Goal: Information Seeking & Learning: Learn about a topic

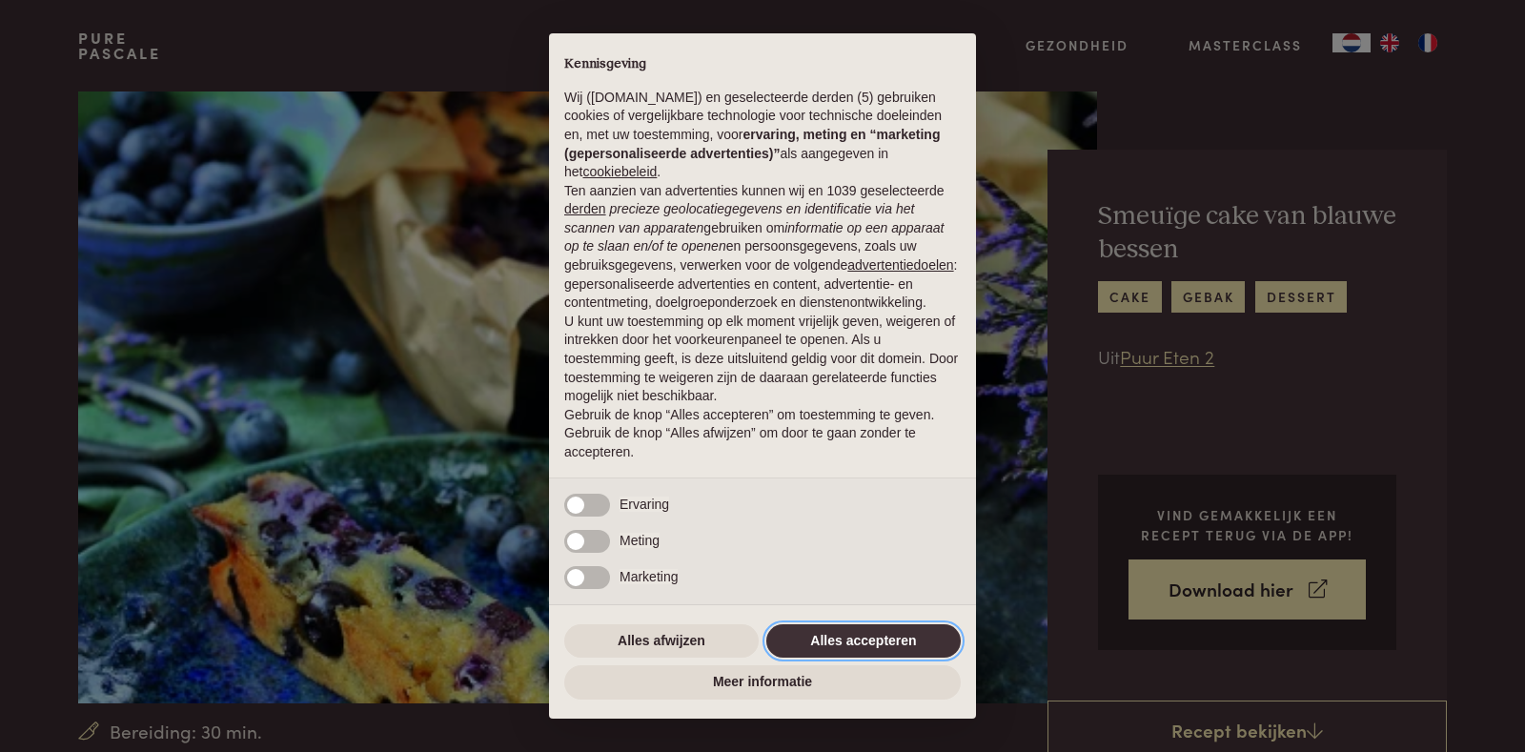
click at [879, 636] on button "Alles accepteren" at bounding box center [863, 641] width 194 height 34
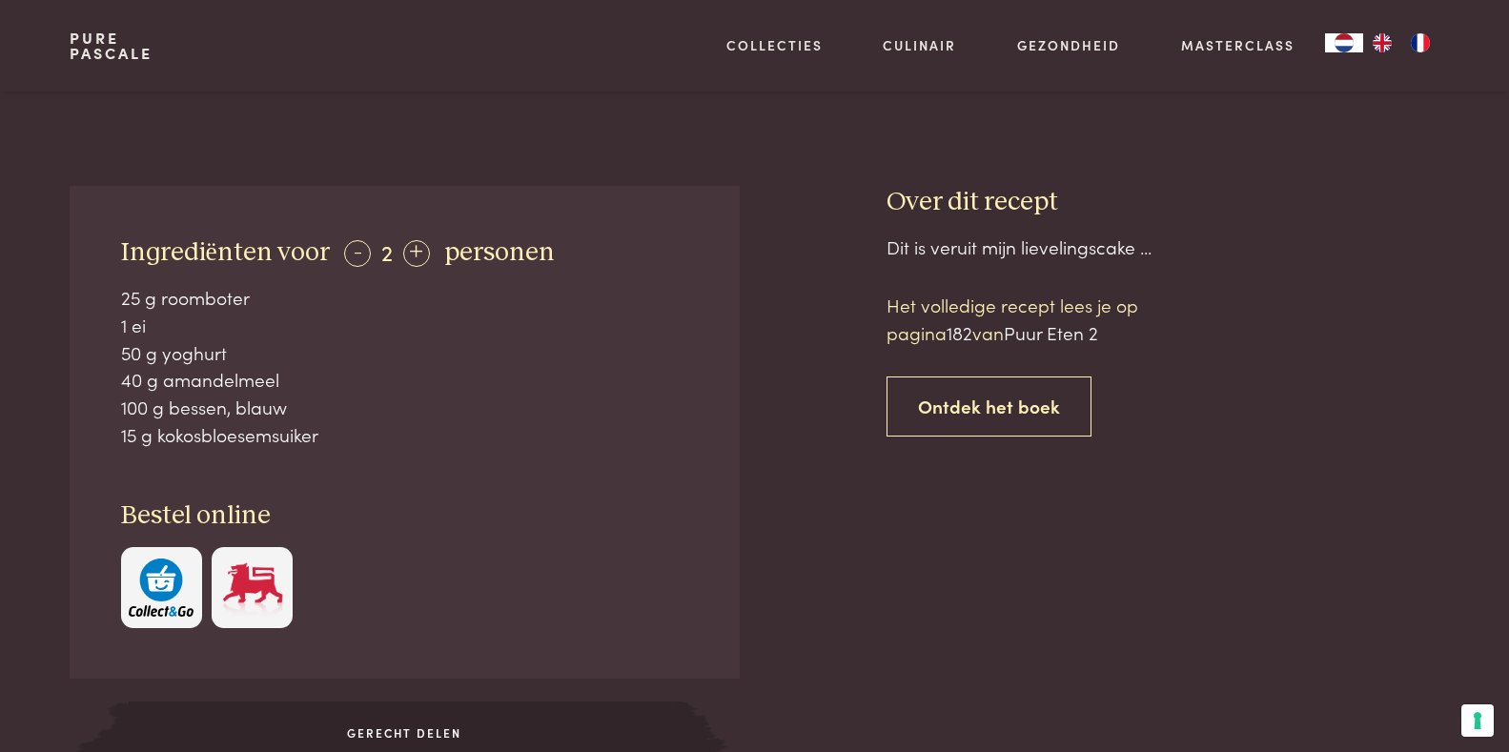
scroll to position [667, 0]
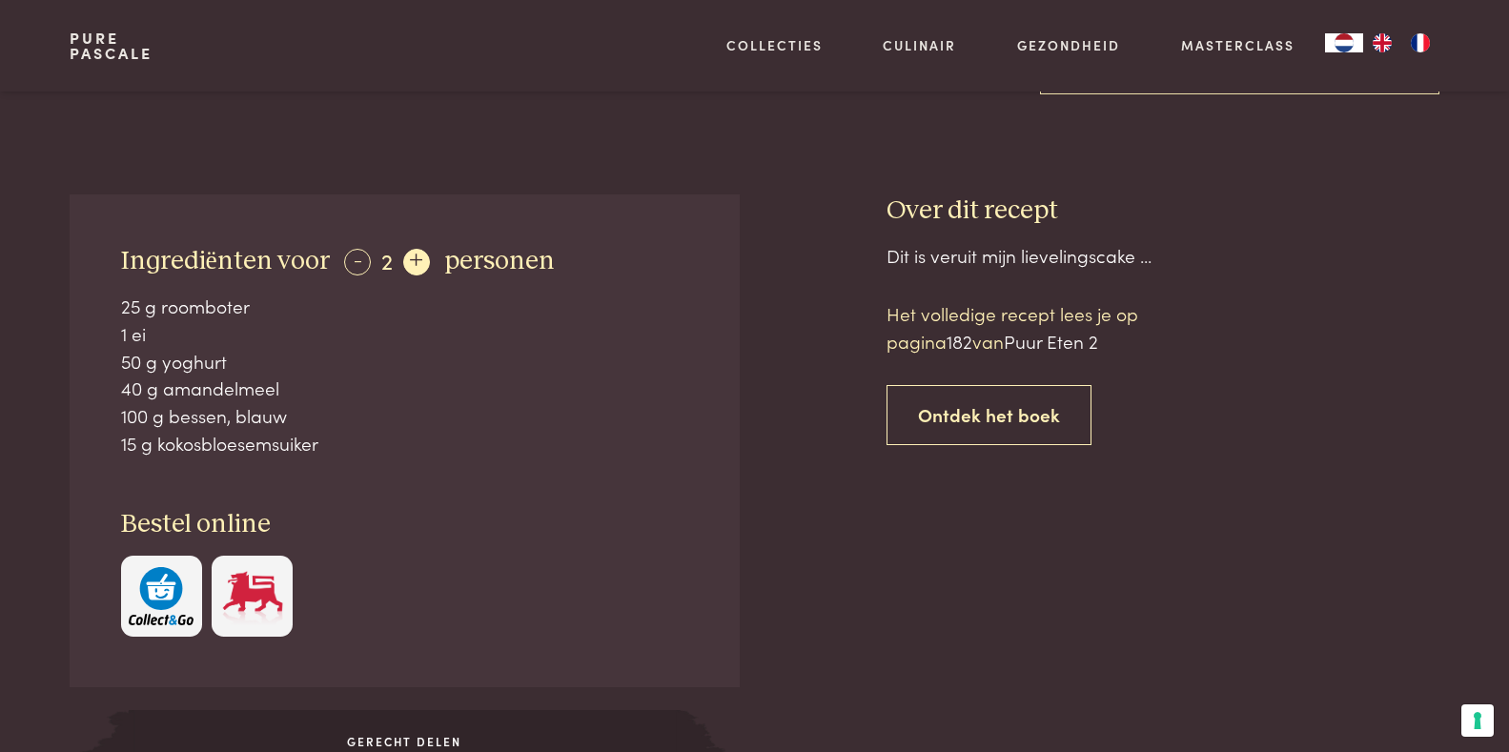
click at [414, 263] on div "+" at bounding box center [416, 262] width 27 height 27
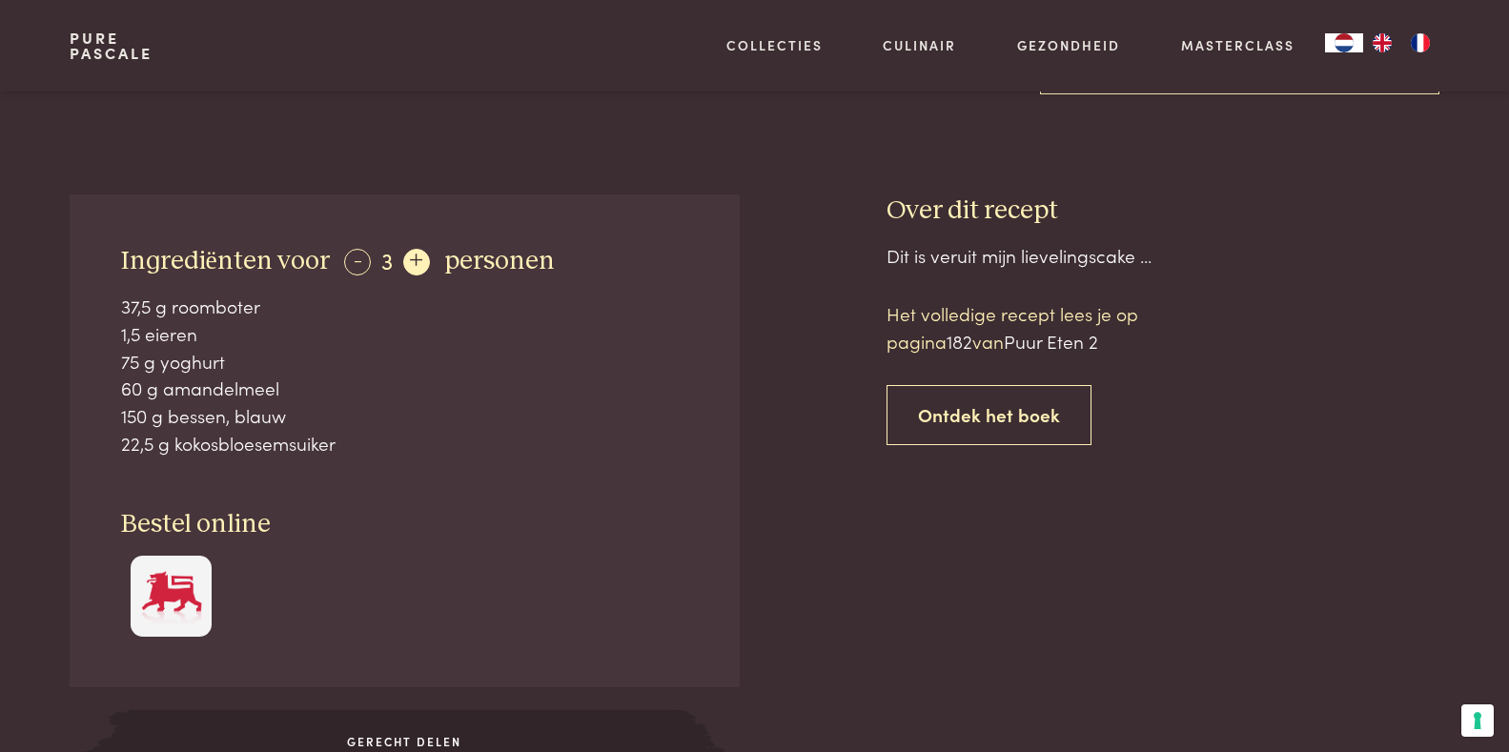
click at [414, 263] on div "+" at bounding box center [416, 262] width 27 height 27
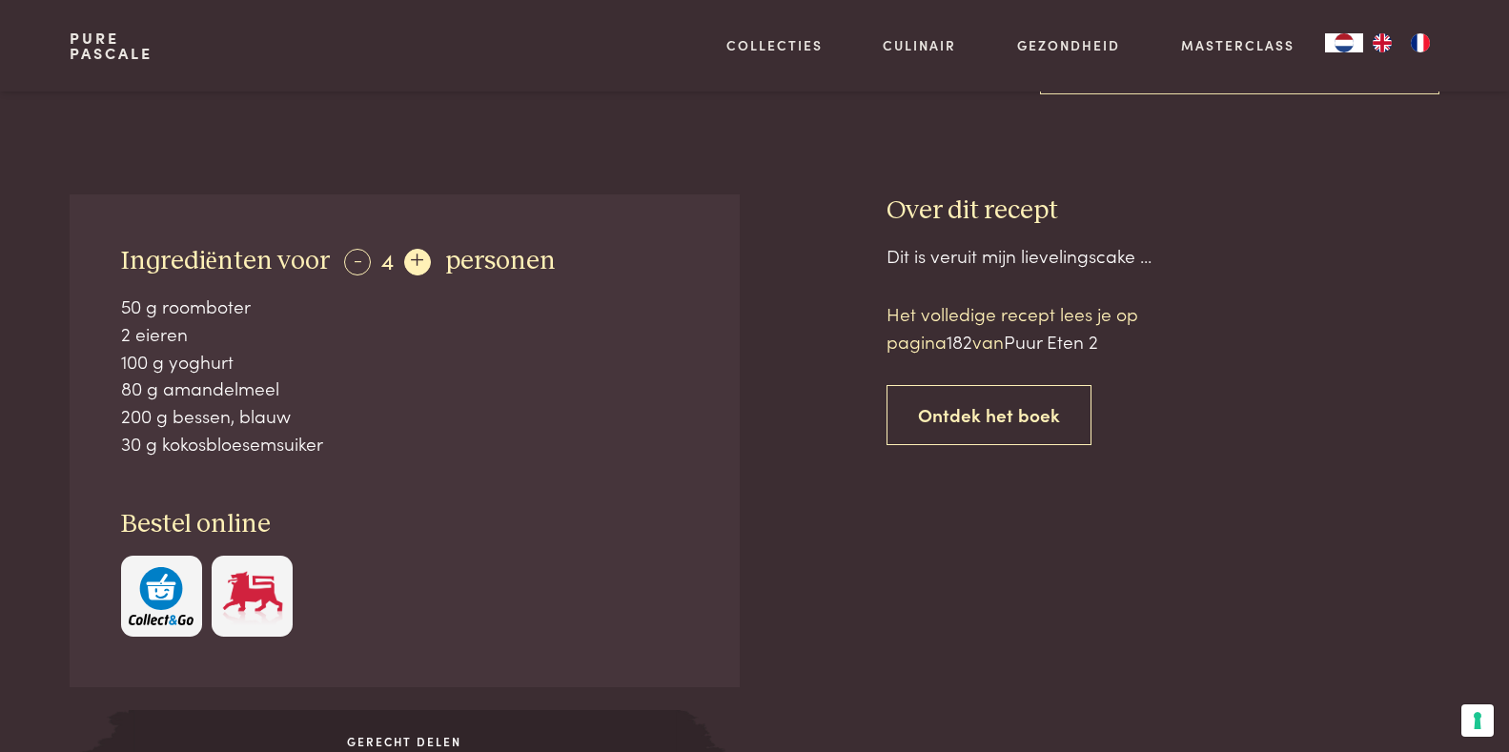
click at [414, 263] on div "+" at bounding box center [417, 262] width 27 height 27
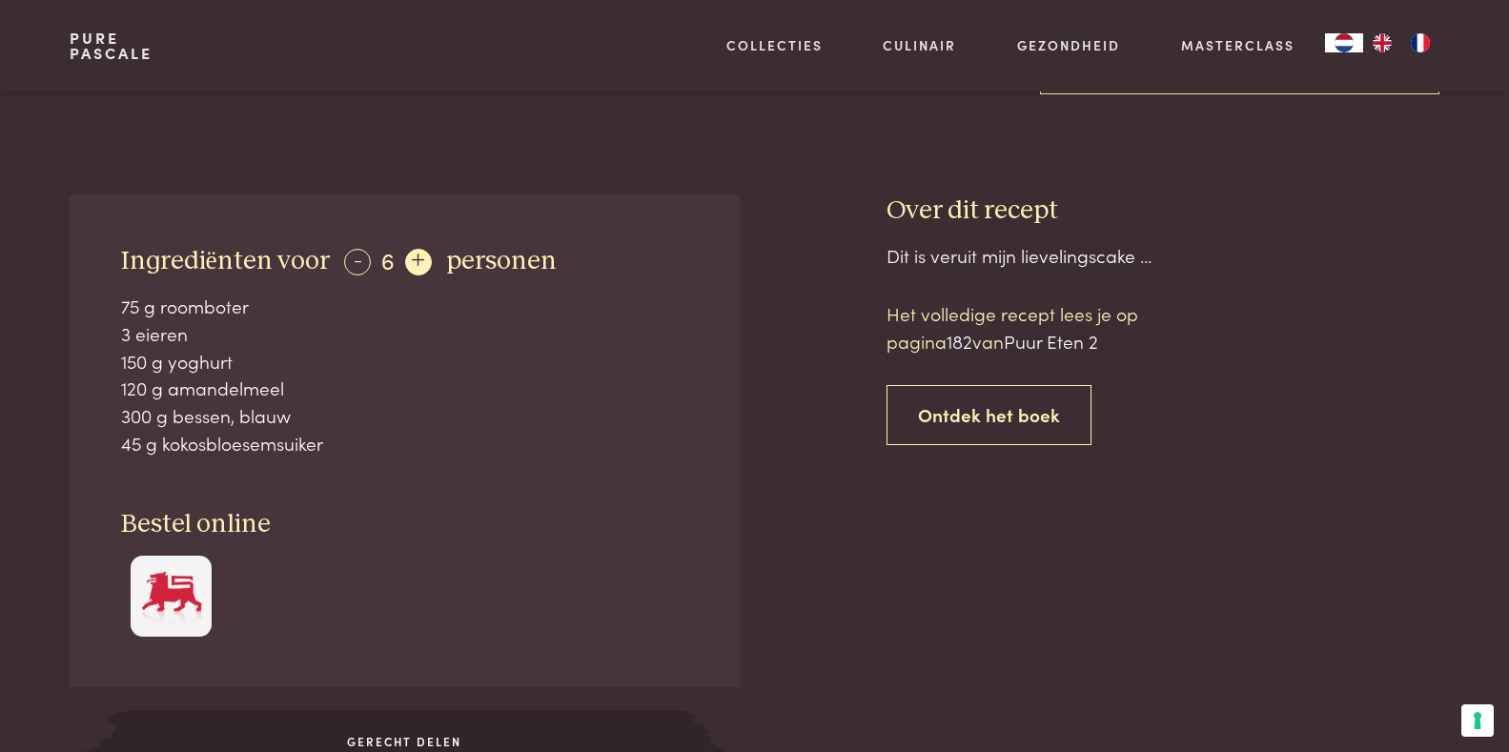
click at [414, 263] on div "+" at bounding box center [418, 262] width 27 height 27
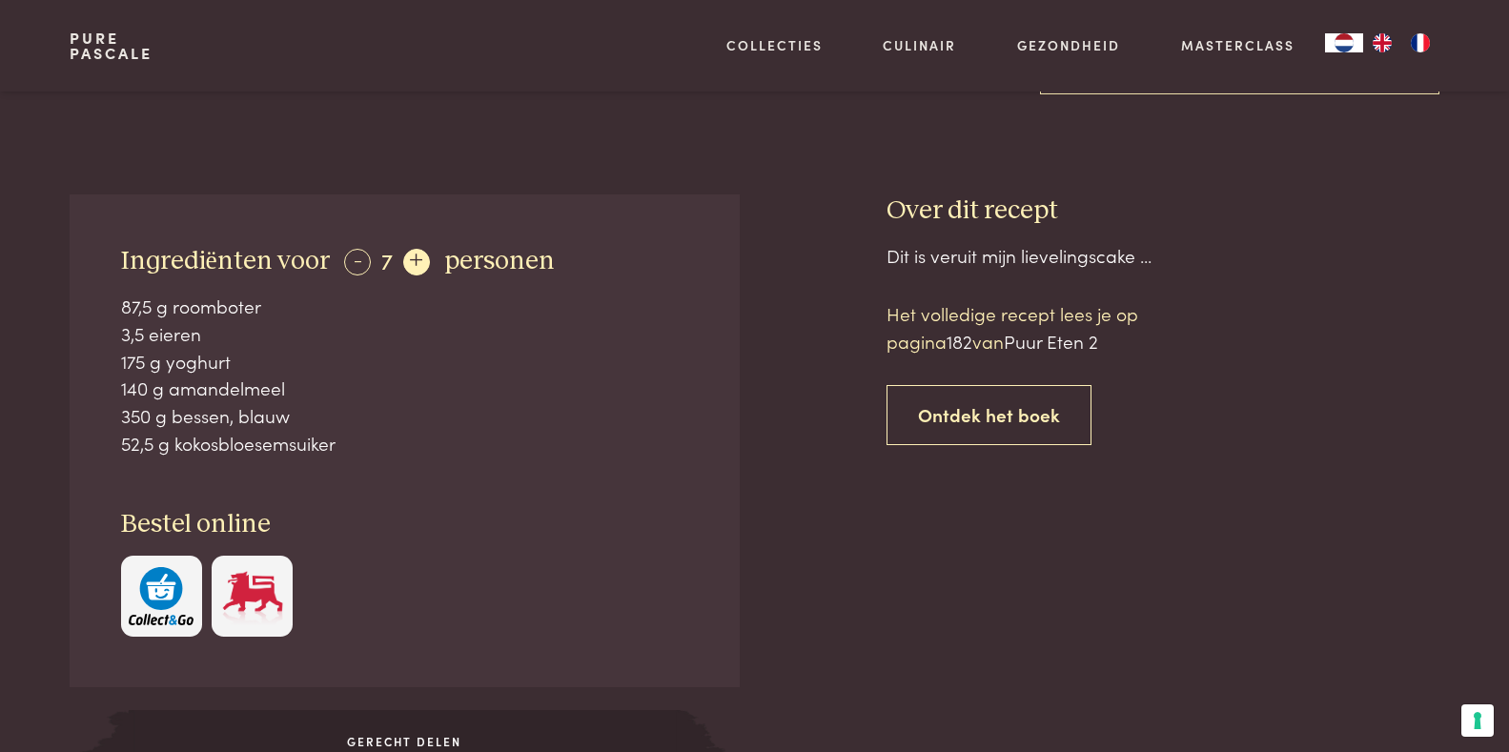
click at [414, 263] on div "+" at bounding box center [416, 262] width 27 height 27
click at [414, 263] on div "+" at bounding box center [418, 262] width 27 height 27
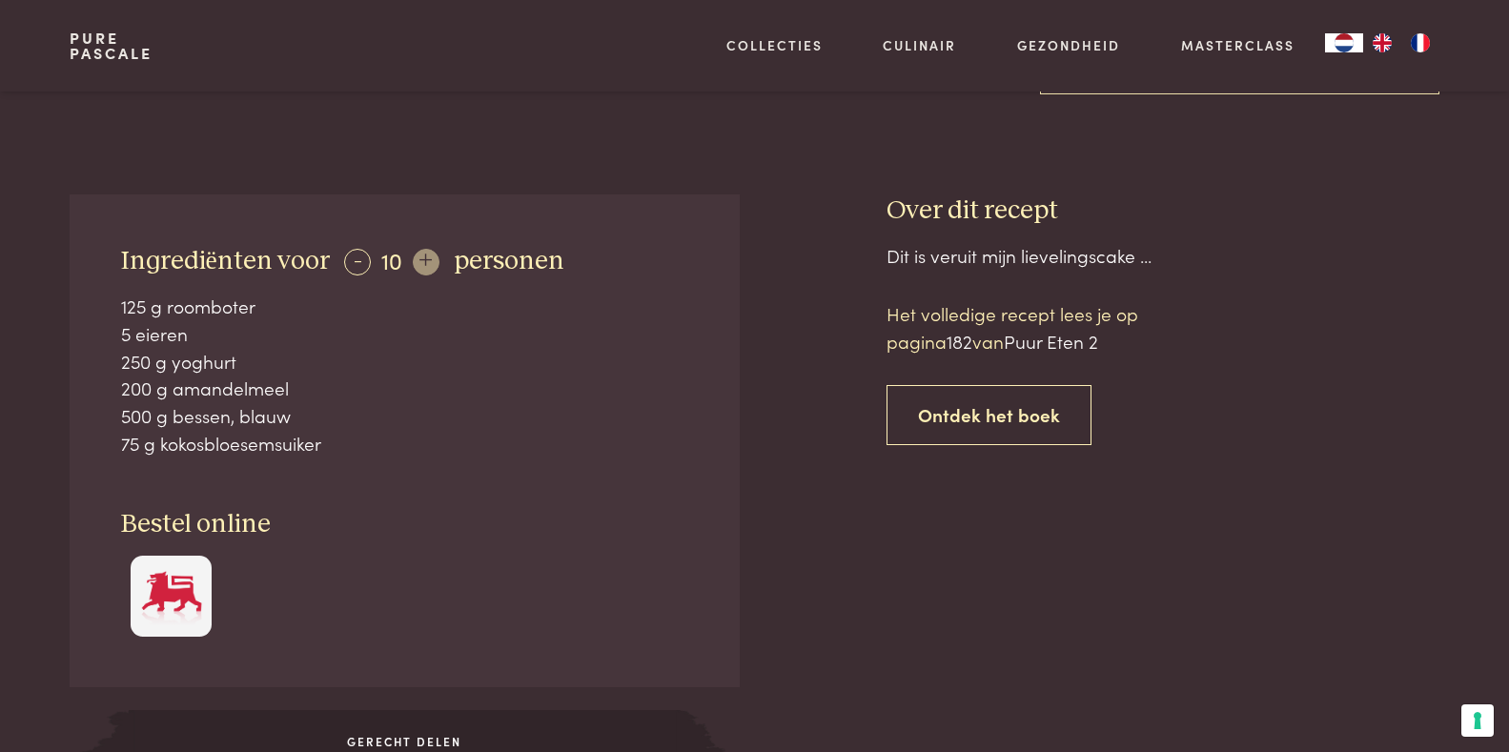
click at [414, 263] on div "- 10 +" at bounding box center [391, 260] width 94 height 28
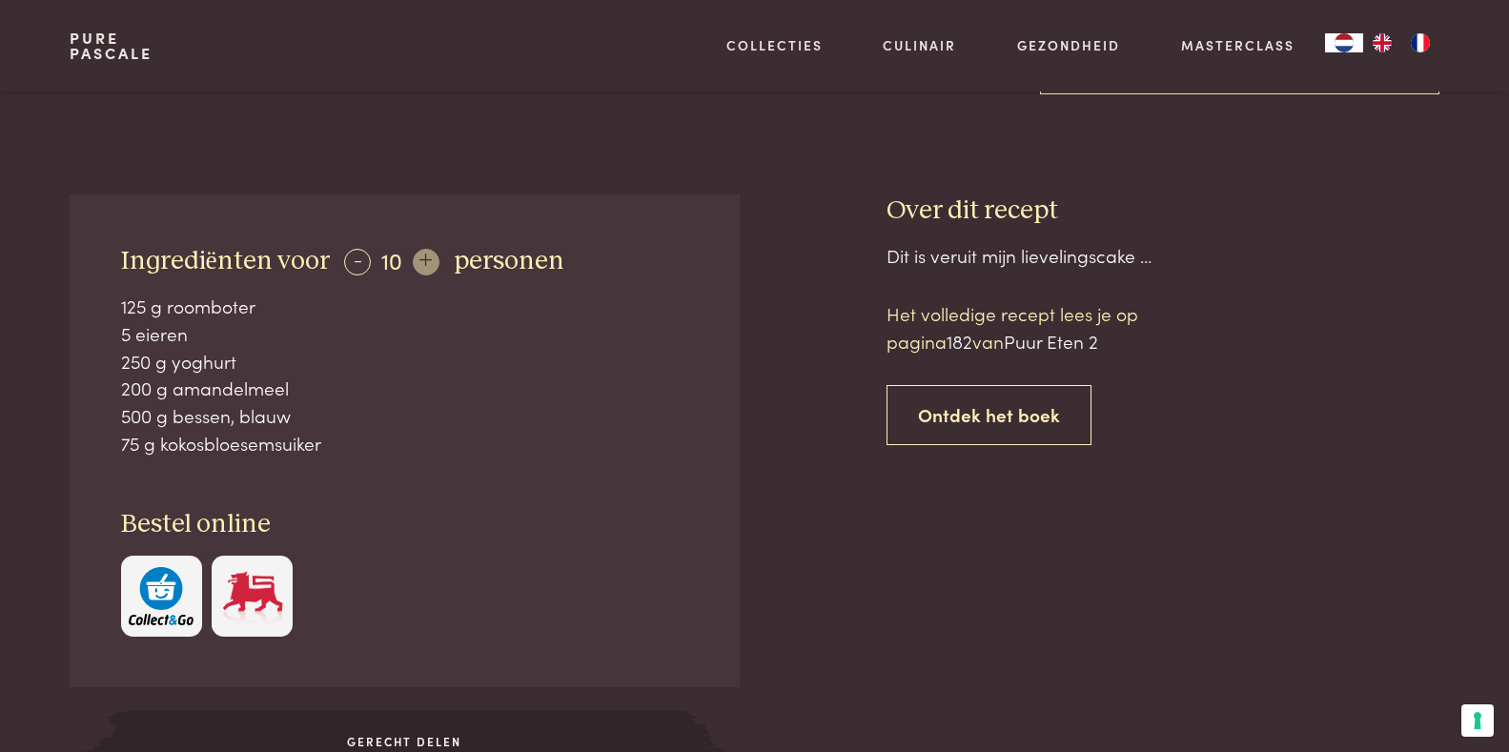
click at [414, 263] on div "- 10 +" at bounding box center [391, 260] width 94 height 28
click at [427, 258] on div "- 10 +" at bounding box center [391, 260] width 94 height 28
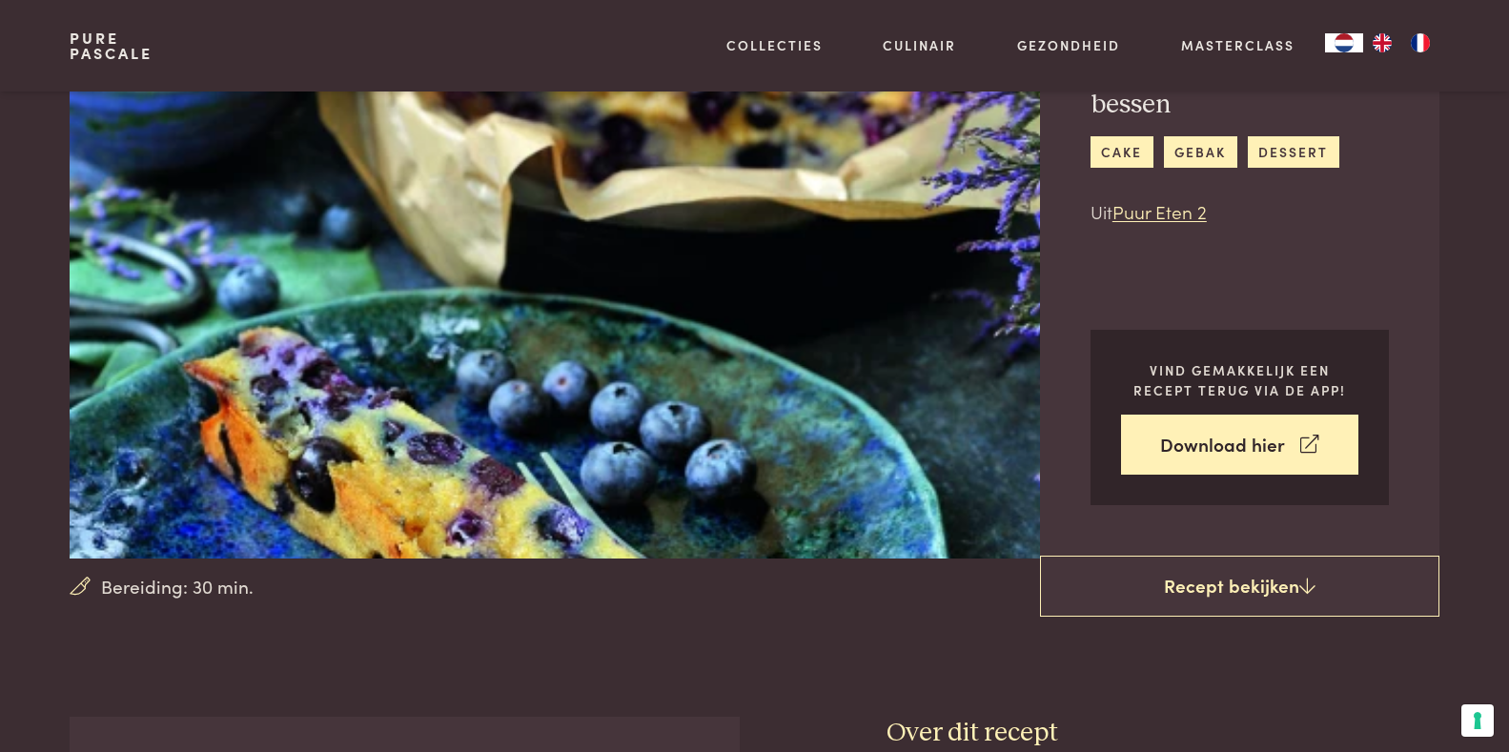
scroll to position [0, 0]
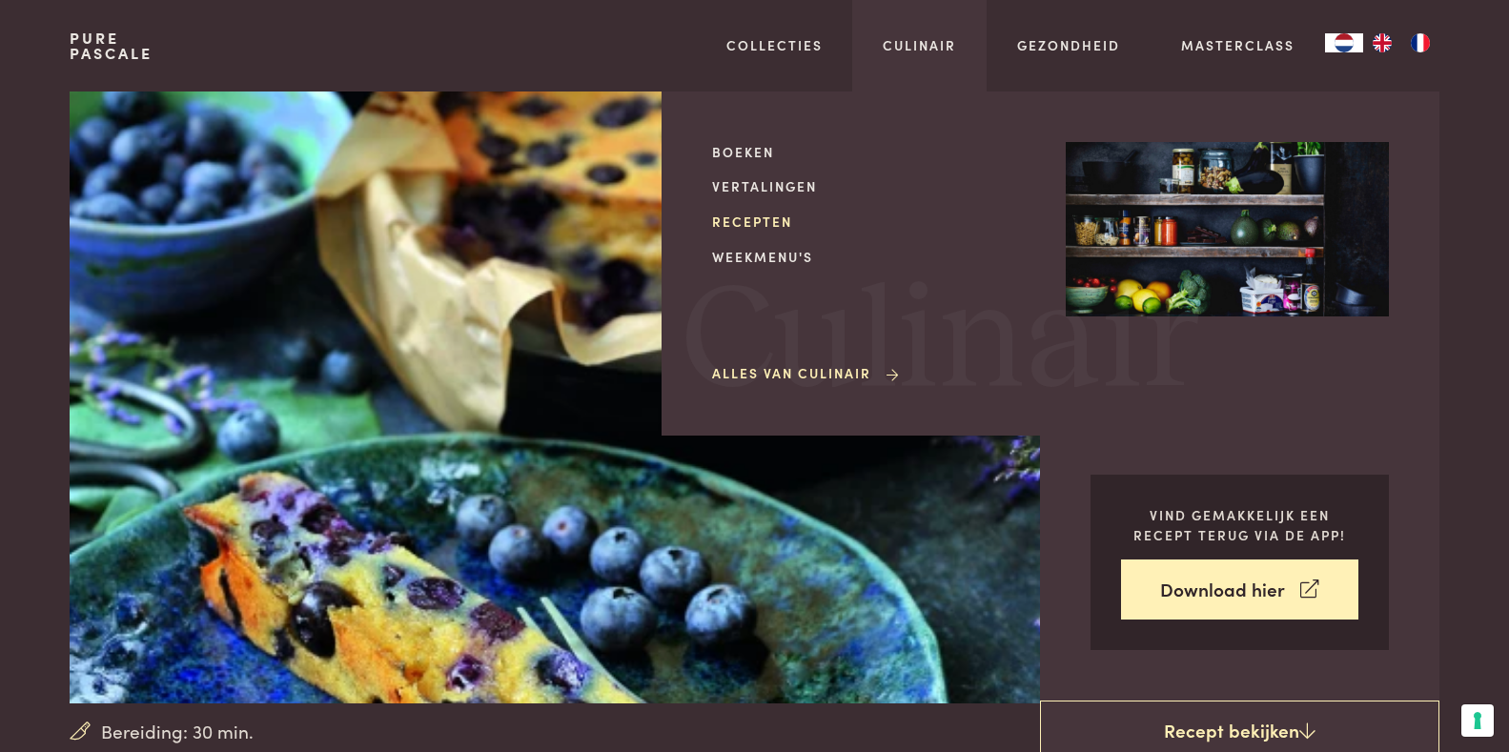
click at [760, 221] on link "Recepten" at bounding box center [873, 222] width 323 height 20
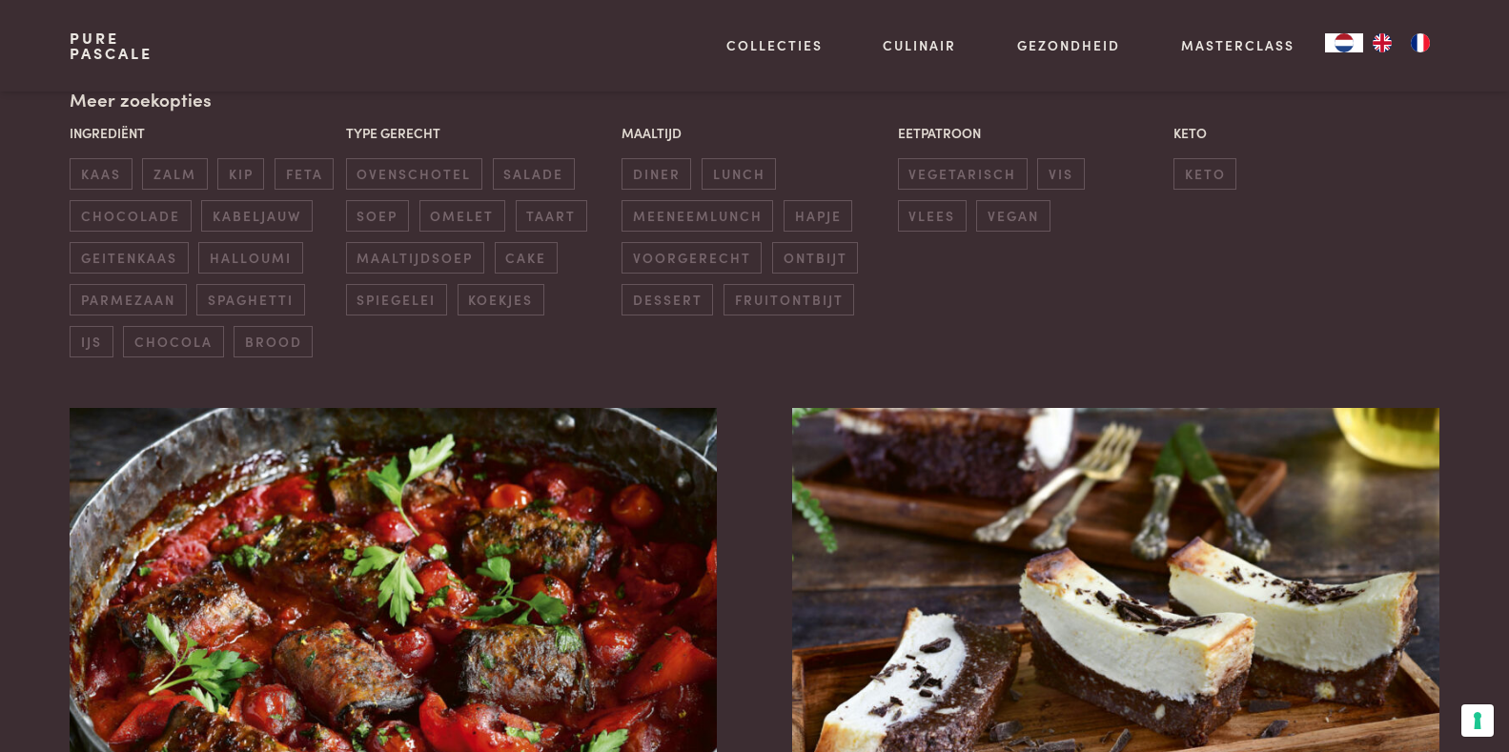
scroll to position [381, 0]
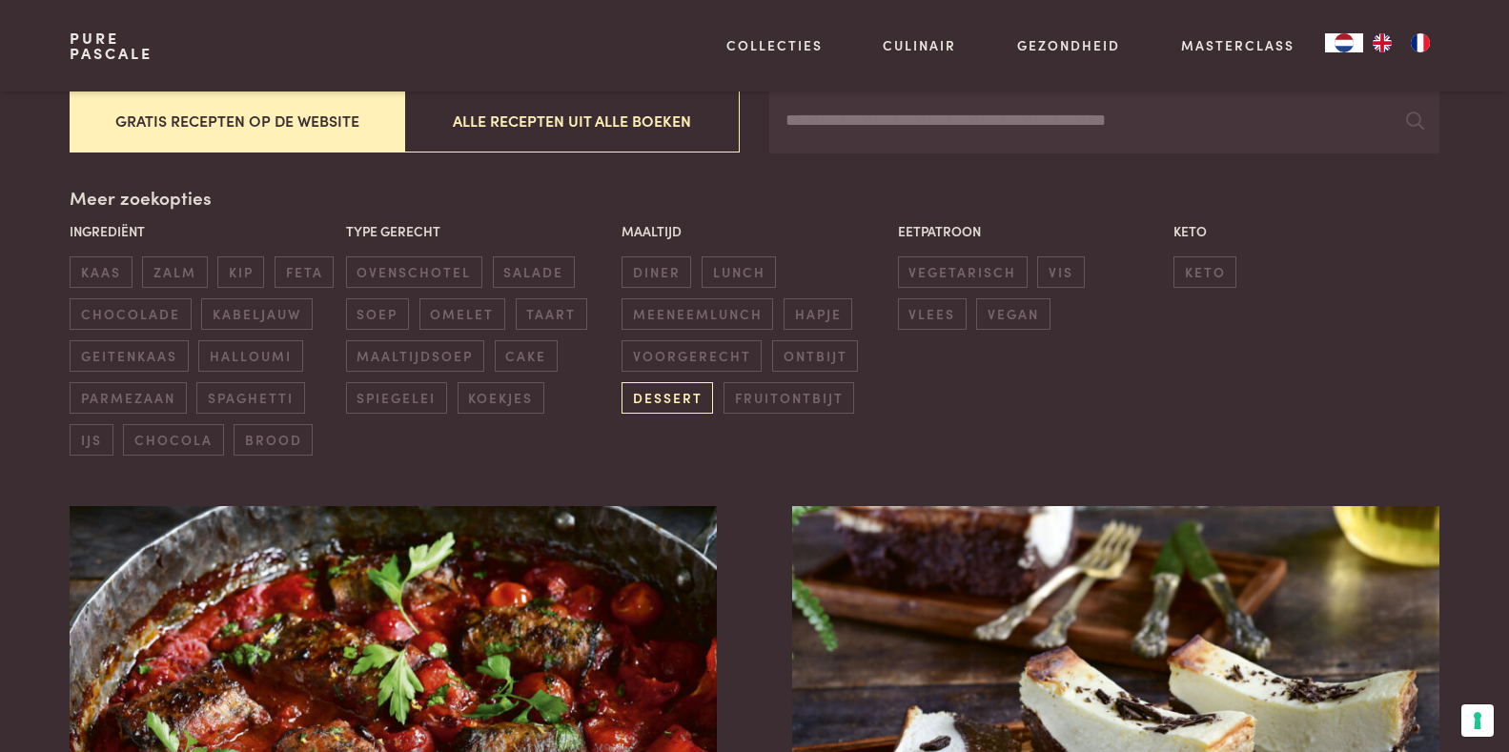
click at [683, 401] on span "dessert" at bounding box center [666, 397] width 91 height 31
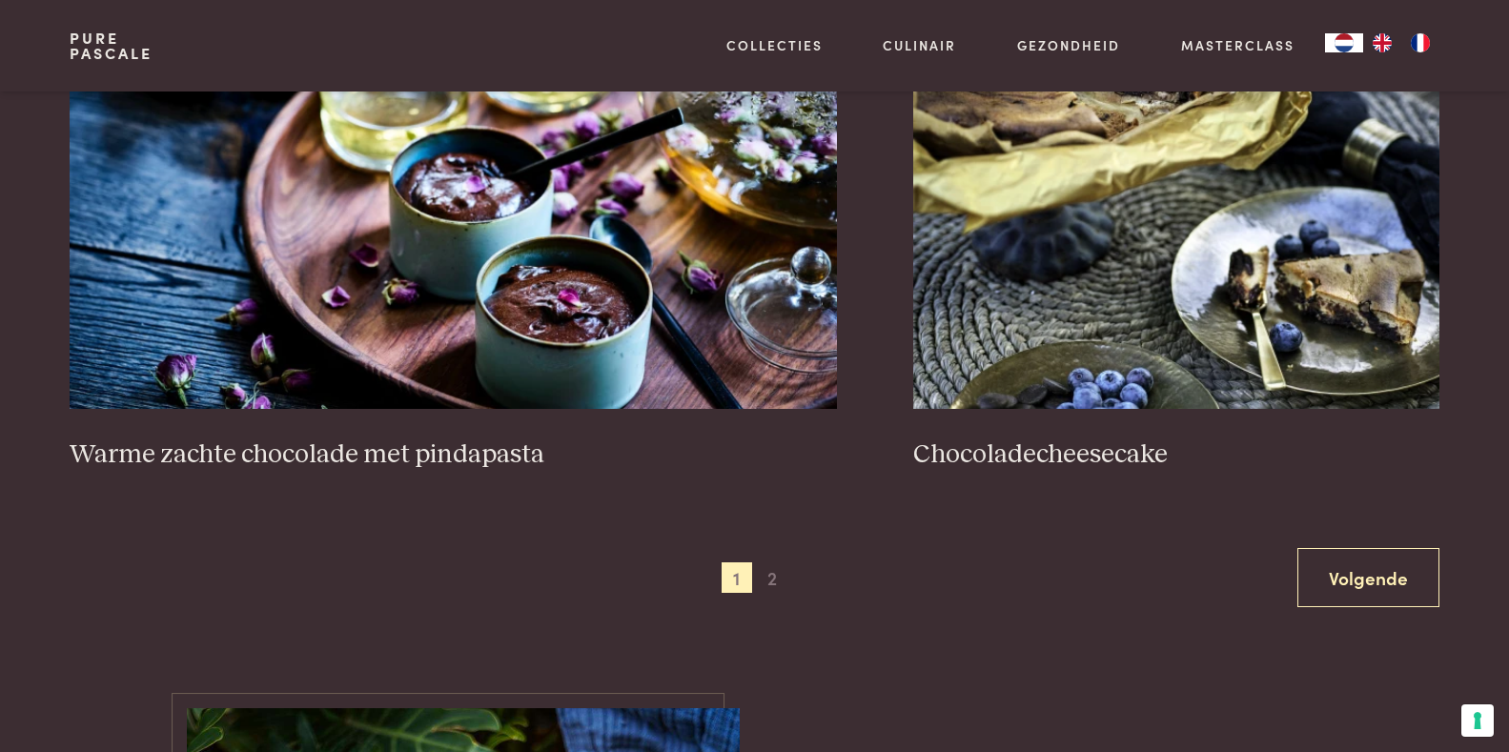
scroll to position [3487, 0]
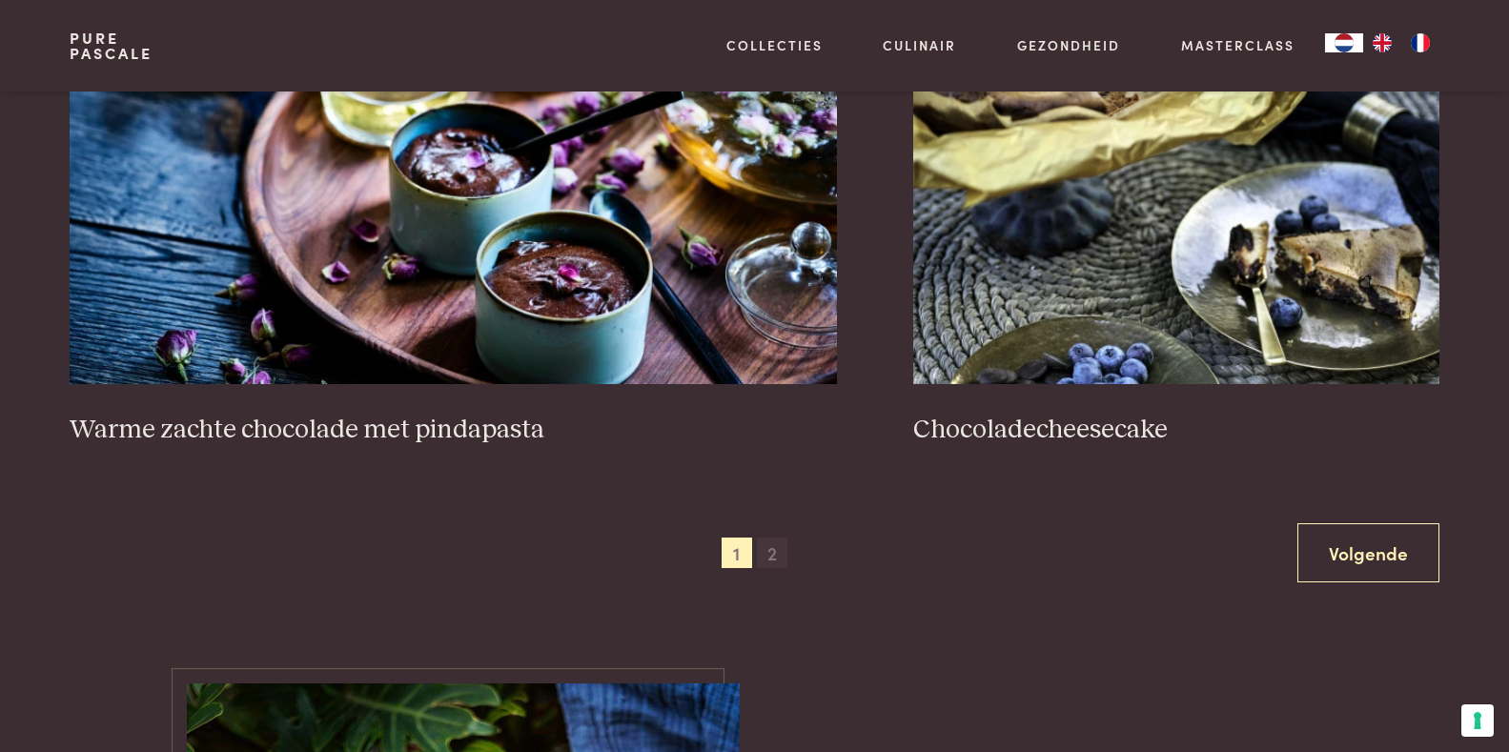
click at [762, 546] on span "2" at bounding box center [772, 552] width 30 height 30
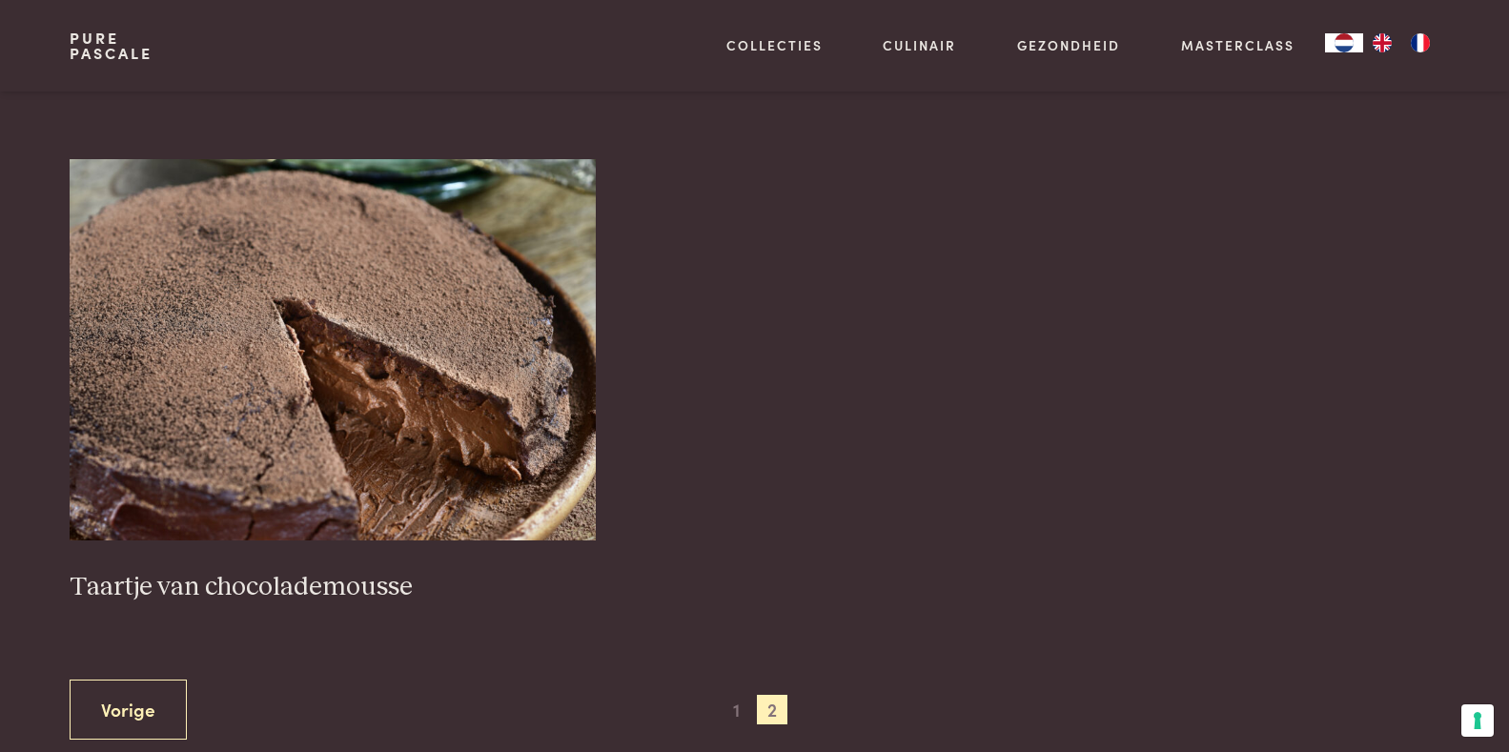
scroll to position [1295, 0]
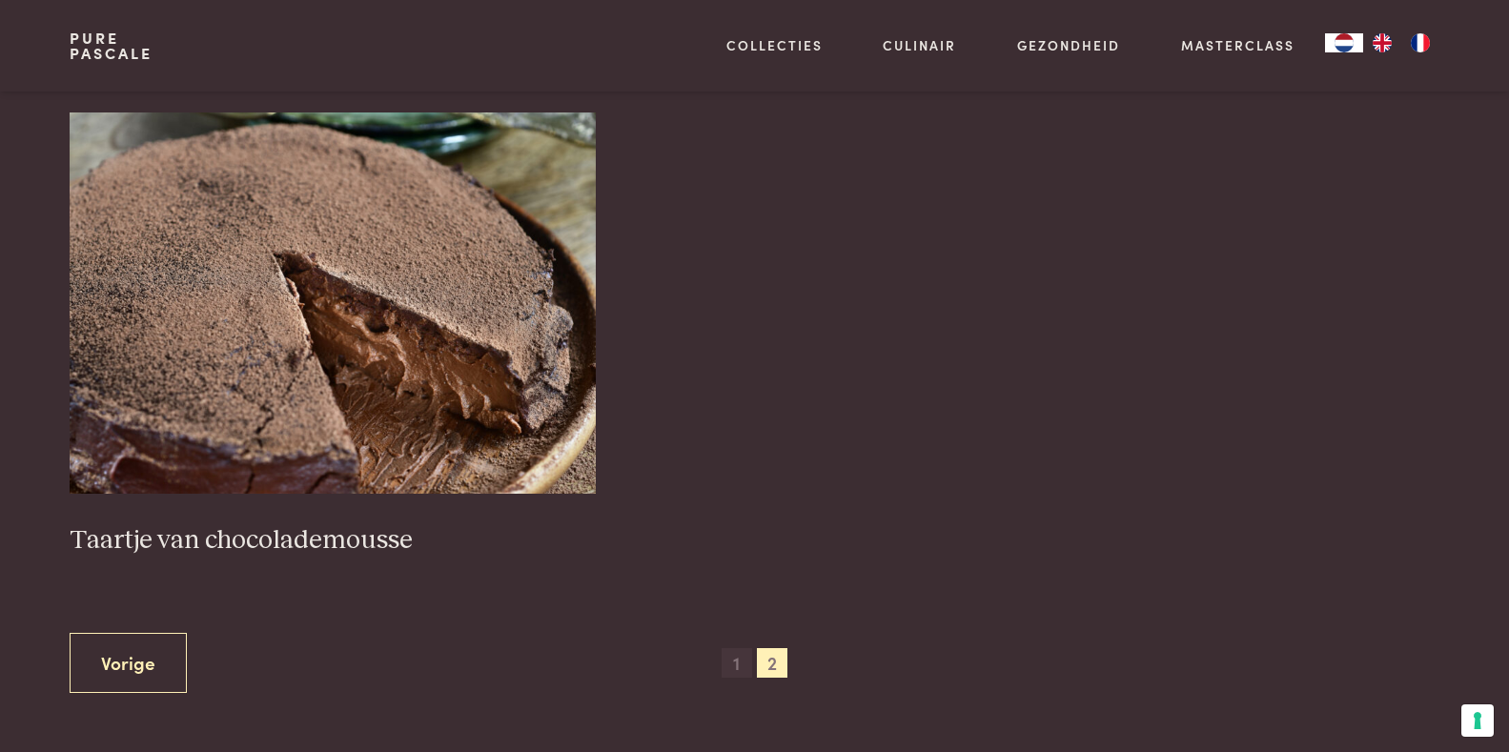
click at [736, 666] on span "1" at bounding box center [736, 663] width 30 height 30
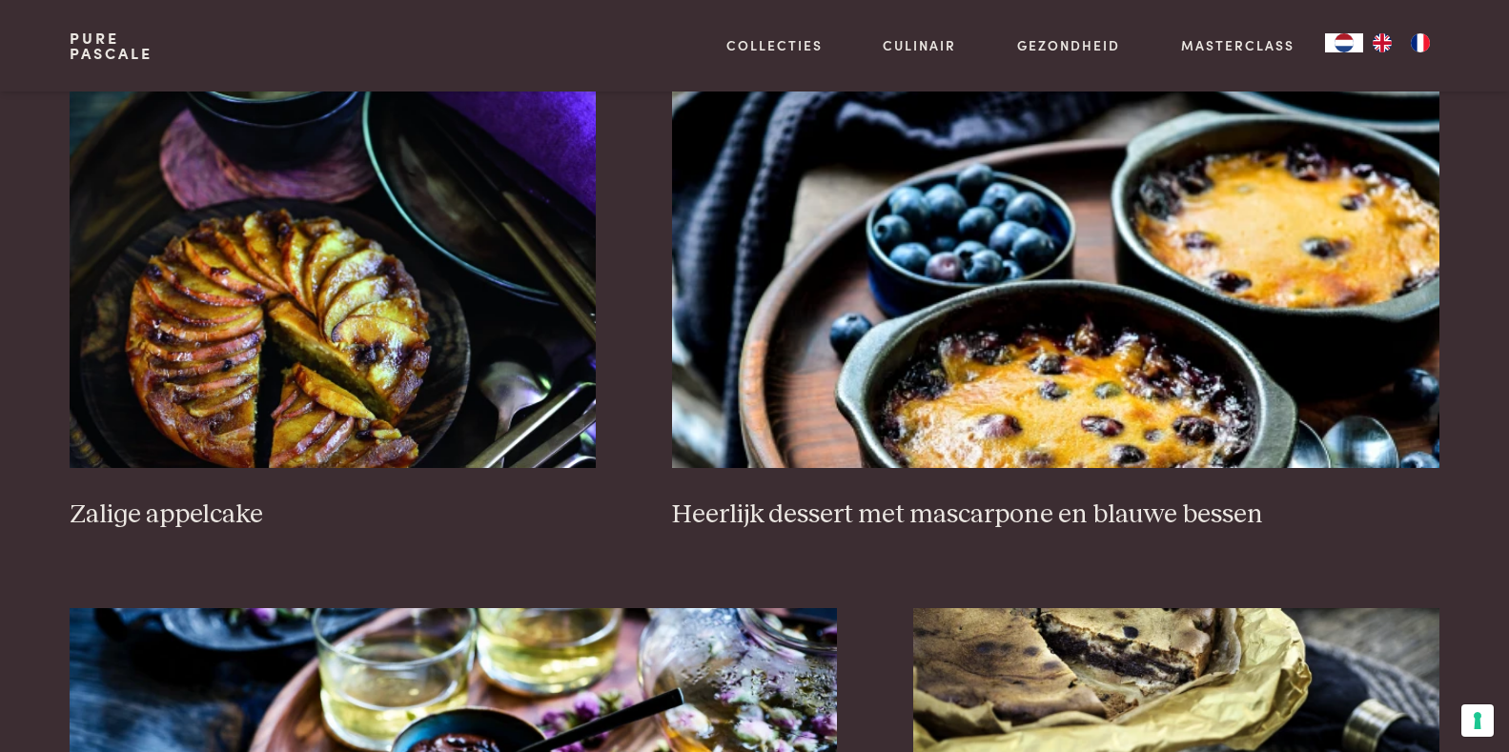
scroll to position [2915, 0]
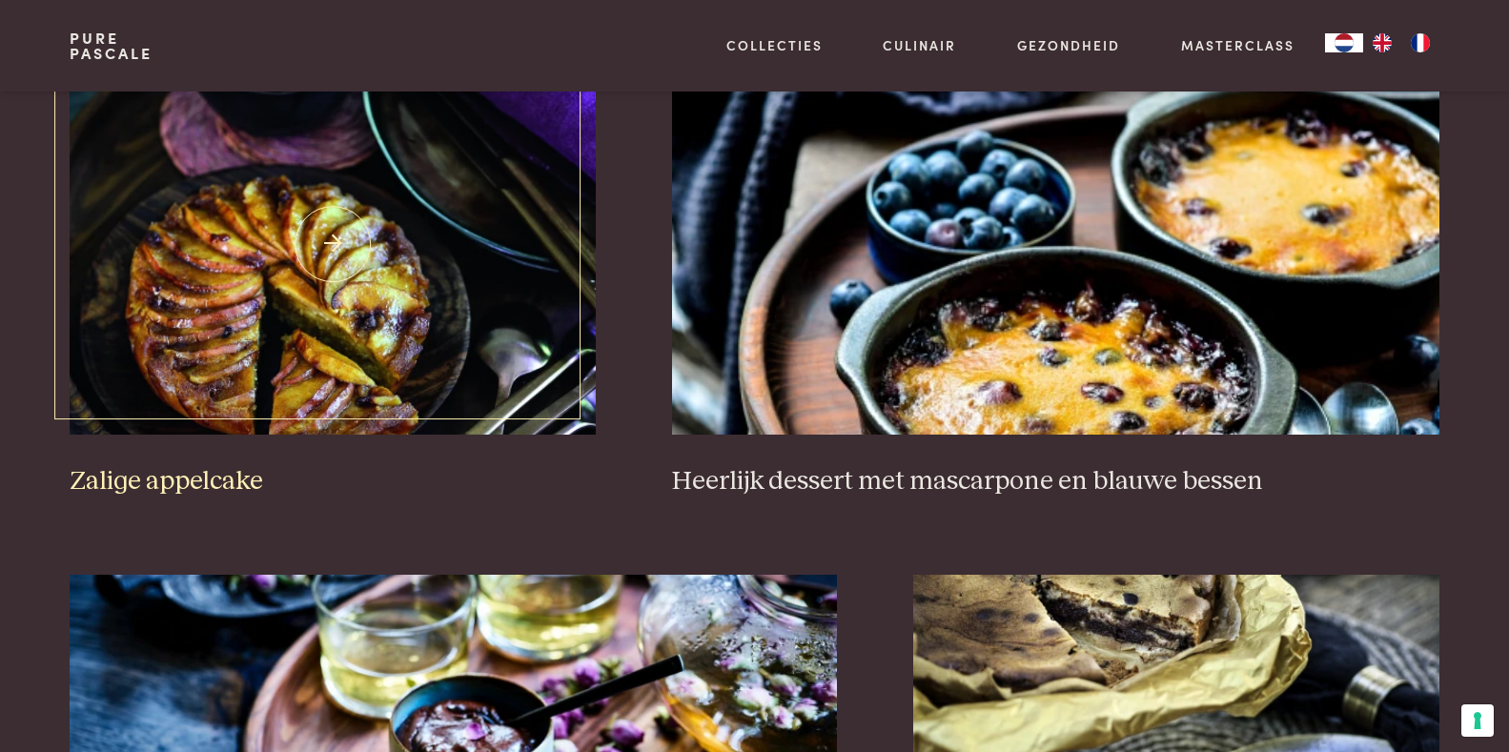
click at [336, 294] on img at bounding box center [333, 243] width 526 height 381
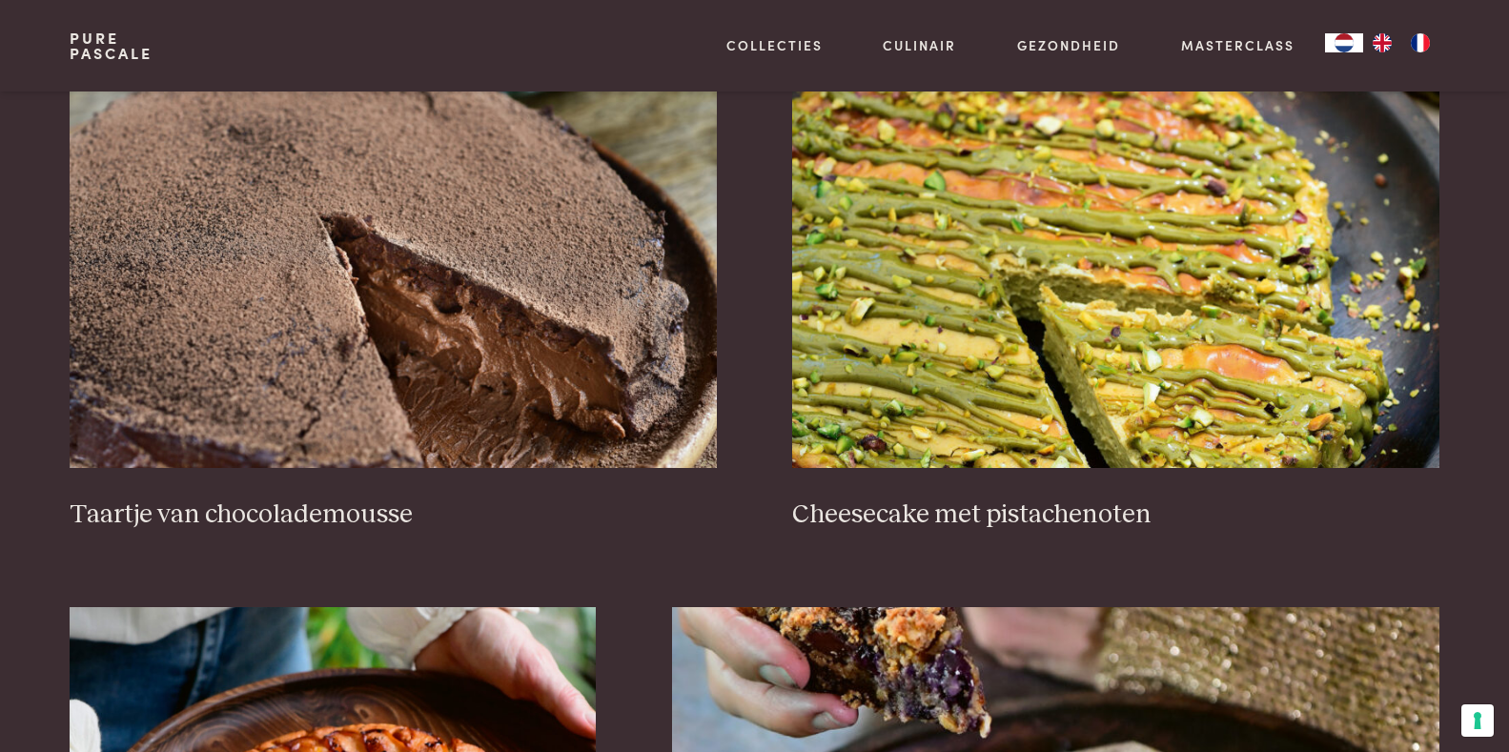
scroll to position [0, 0]
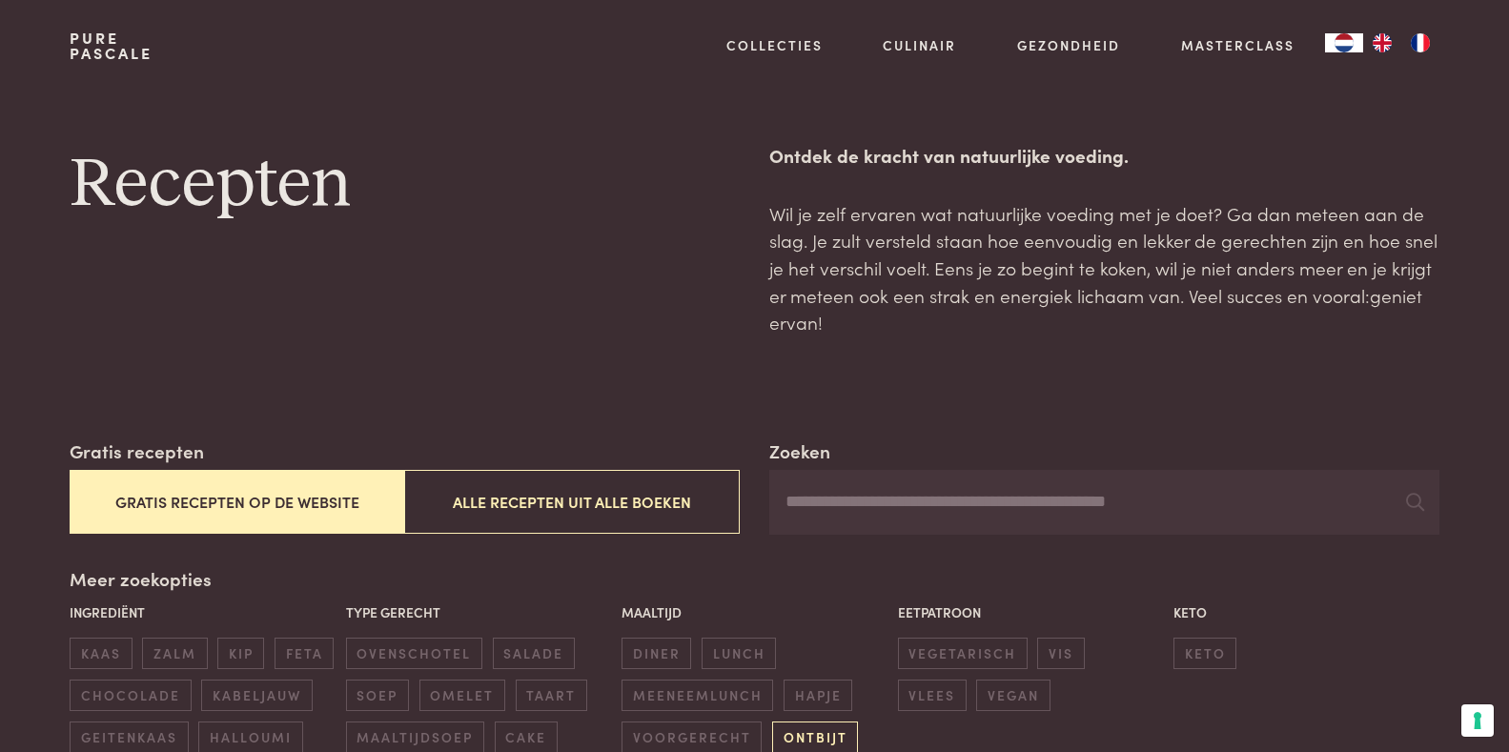
click at [831, 735] on span "ontbijt" at bounding box center [815, 736] width 86 height 31
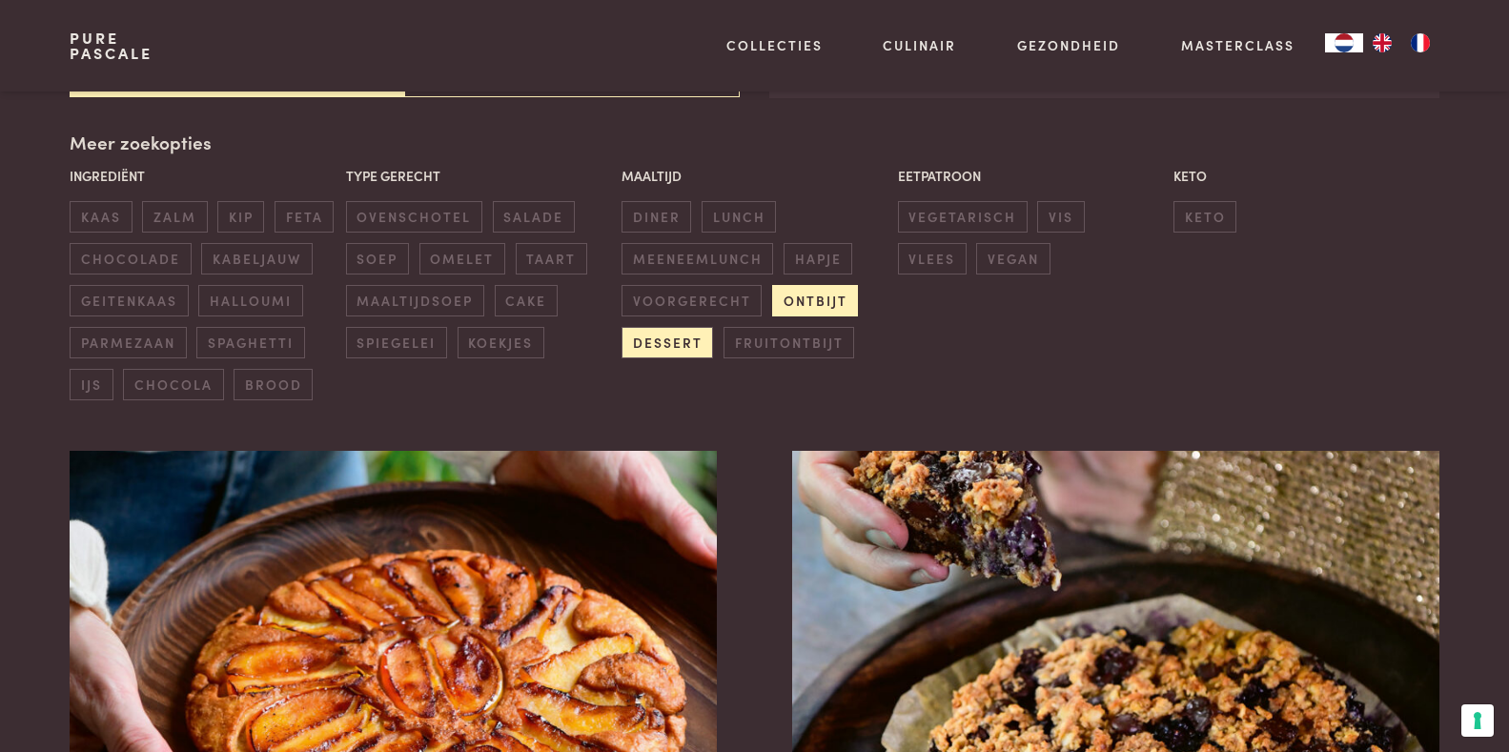
scroll to position [437, 0]
click at [664, 344] on span "dessert" at bounding box center [666, 341] width 91 height 31
